Goal: Ask a question

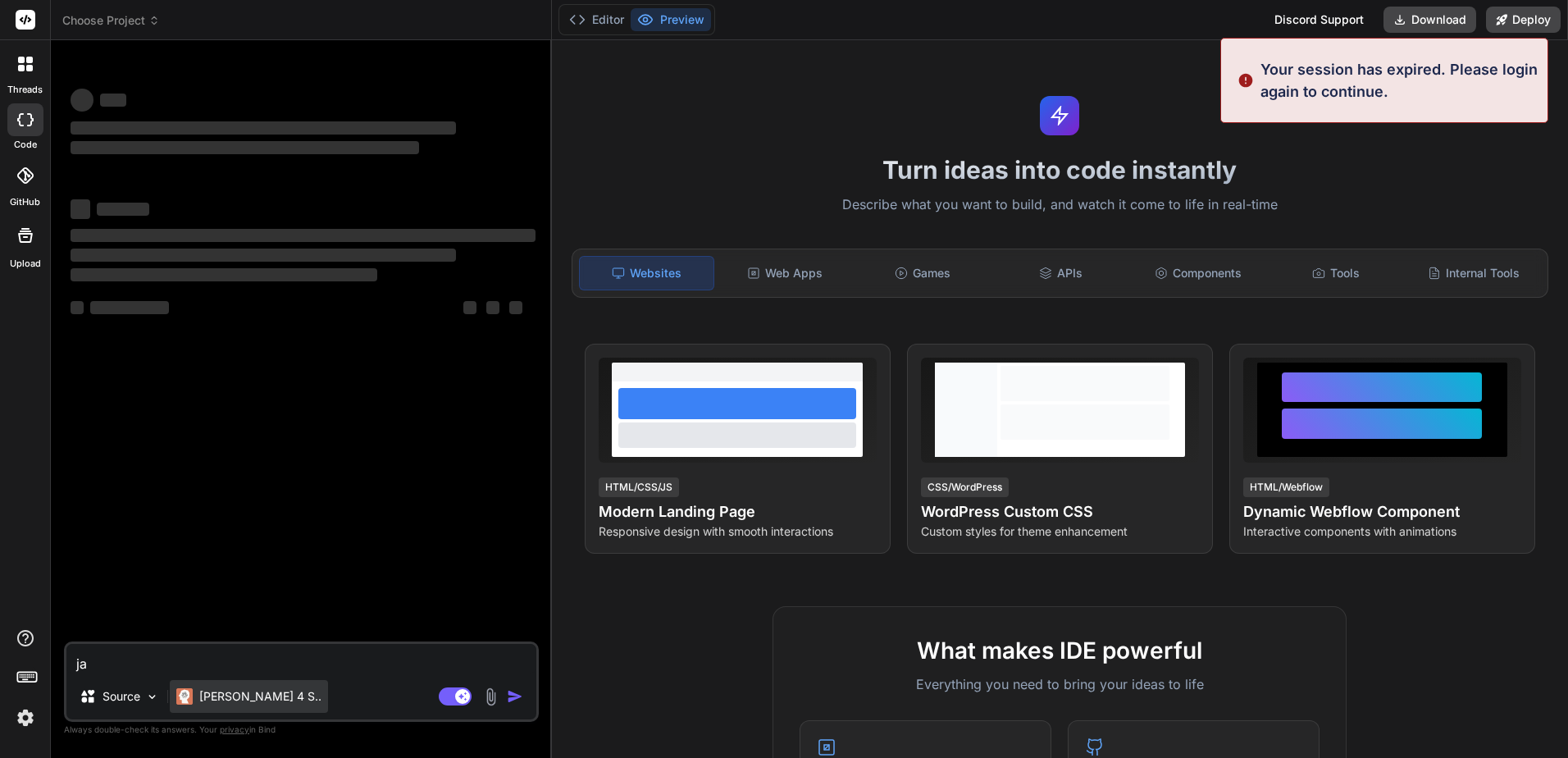
click at [254, 699] on p "[PERSON_NAME] 4 S.." at bounding box center [260, 696] width 122 height 16
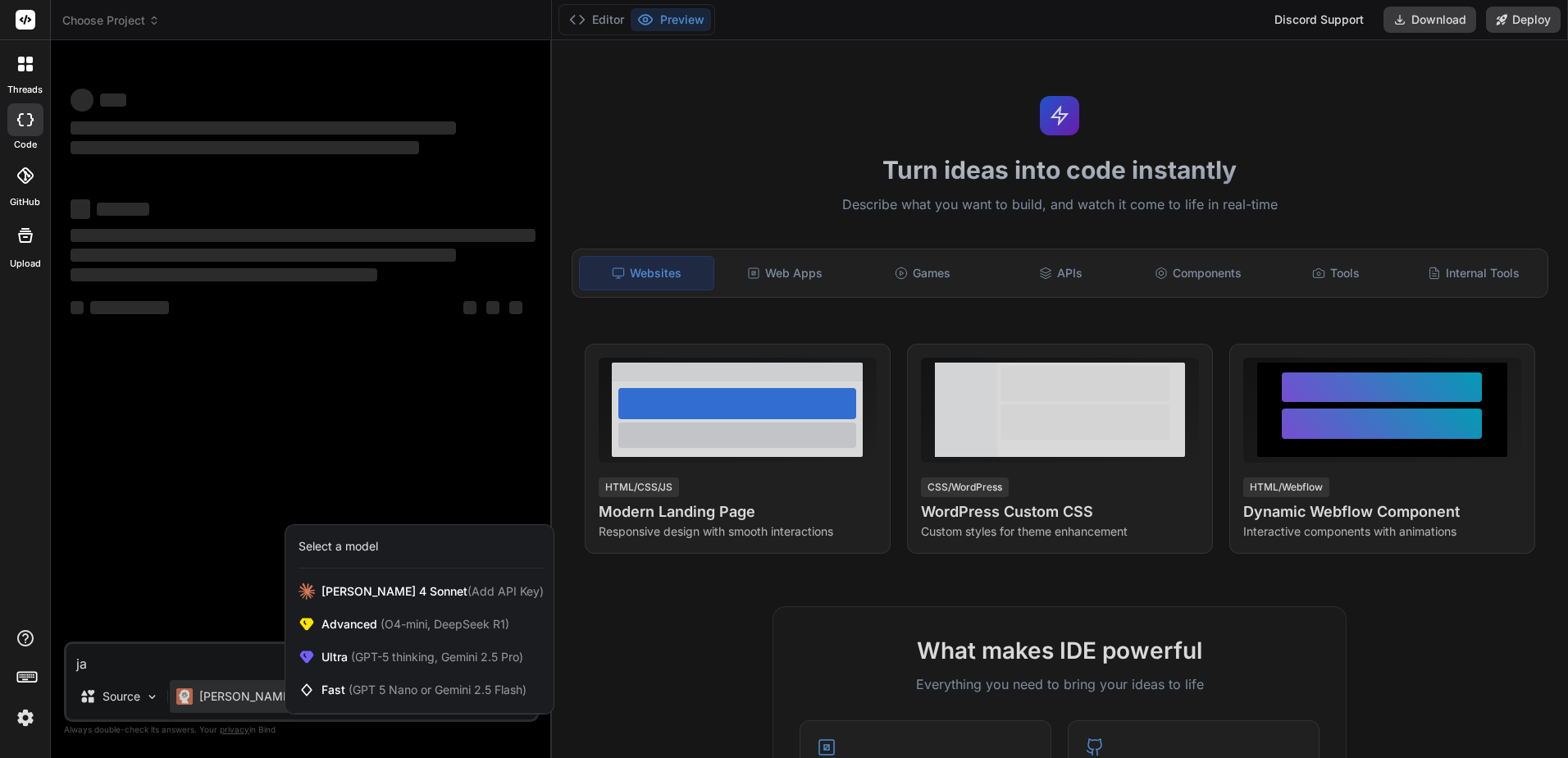
click at [200, 450] on div at bounding box center [784, 379] width 1568 height 758
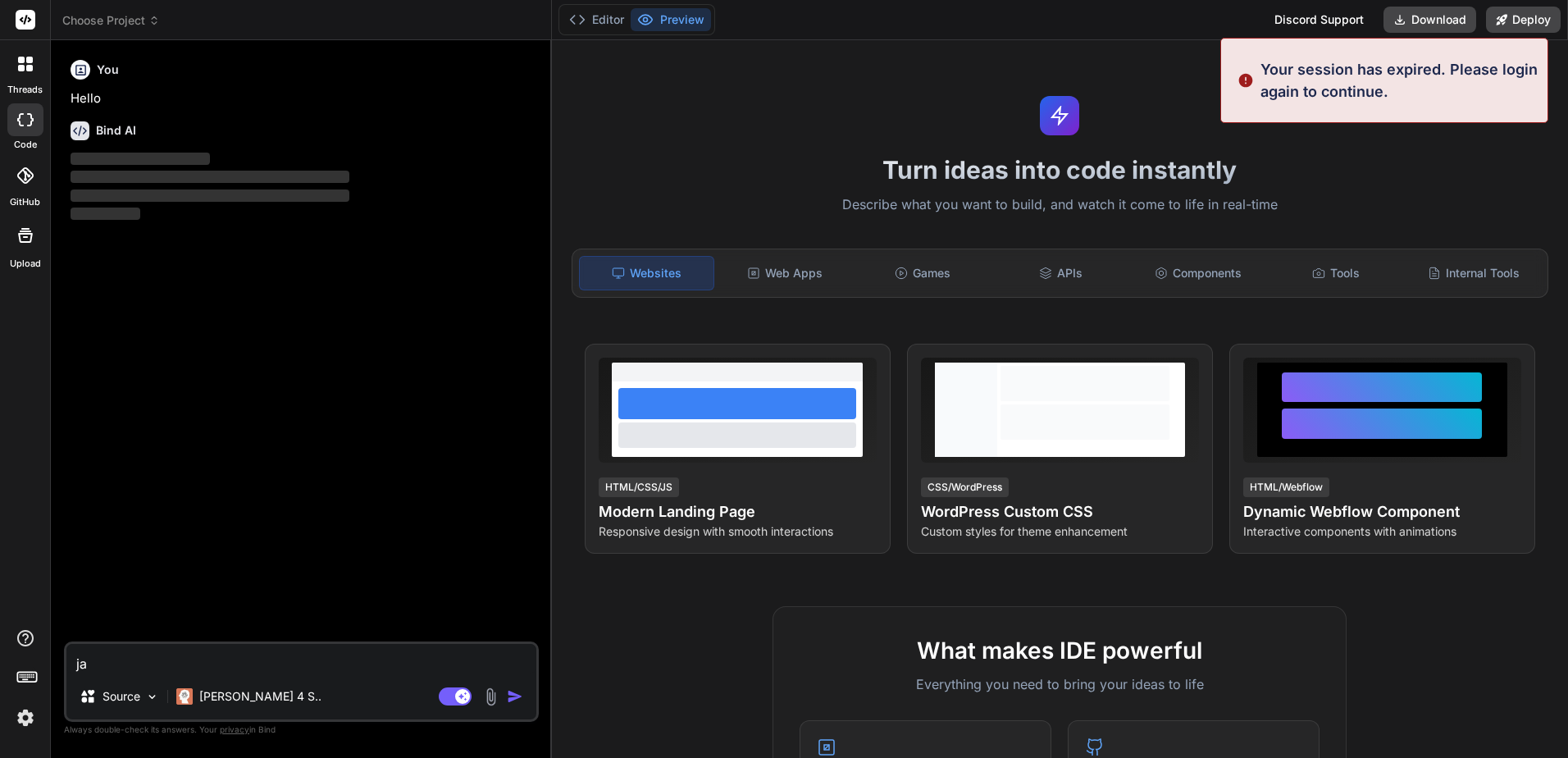
type textarea "x"
